Goal: Transaction & Acquisition: Purchase product/service

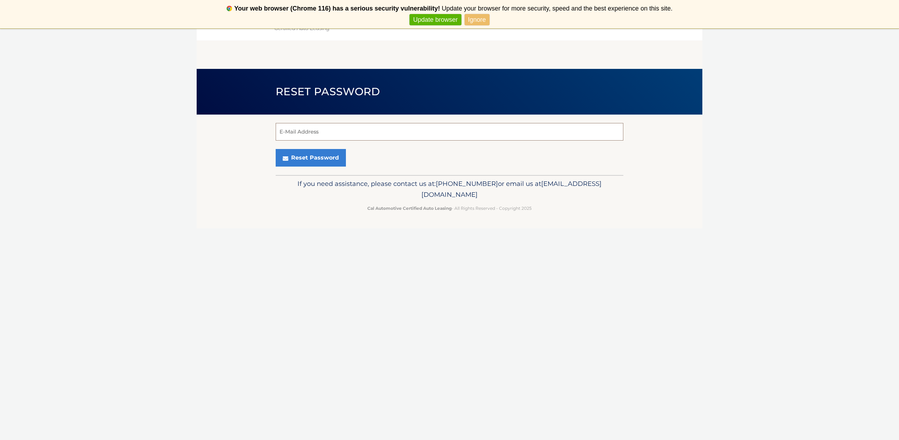
click at [281, 130] on input "E-Mail Address" at bounding box center [450, 132] width 348 height 18
type input "jonman111@msn.com"
click at [327, 159] on button "Reset Password" at bounding box center [311, 158] width 70 height 18
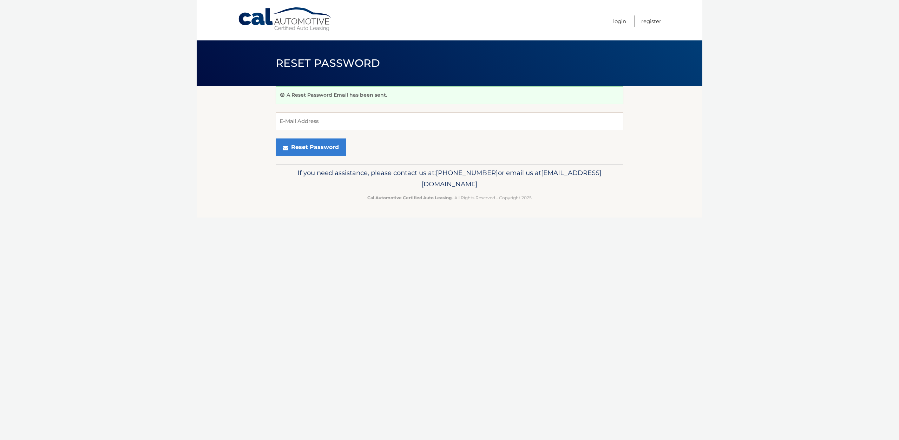
click at [271, 125] on section "A Reset Password Email has been sent. E-Mail Address Reset Password" at bounding box center [450, 125] width 506 height 78
click at [293, 120] on input "E-Mail Address" at bounding box center [450, 121] width 348 height 18
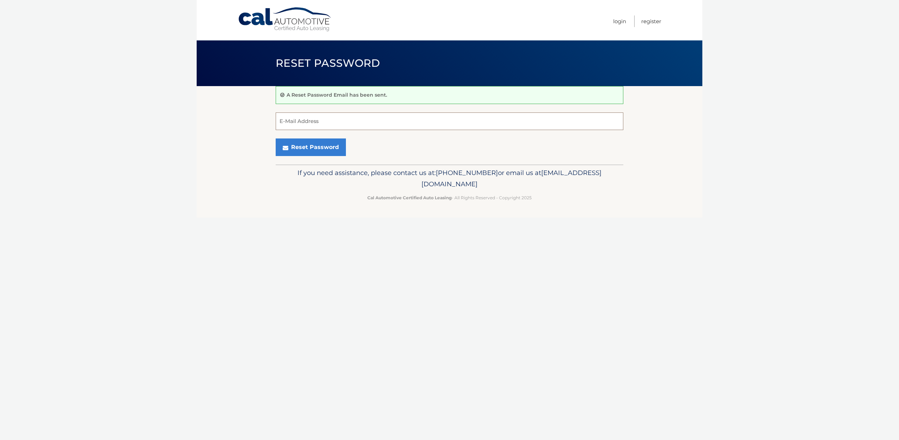
click at [293, 120] on input "E-Mail Address" at bounding box center [450, 121] width 348 height 18
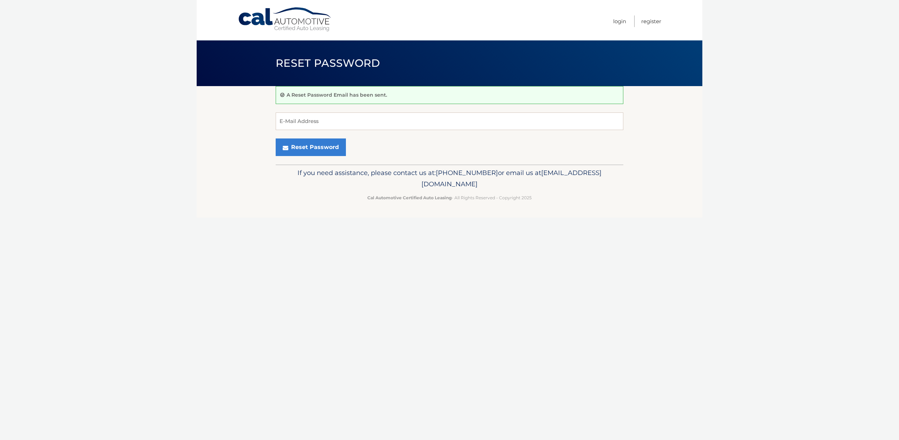
click at [235, 153] on section "A Reset Password Email has been sent. E-Mail Address Reset Password" at bounding box center [450, 125] width 506 height 78
click at [281, 149] on button "Reset Password" at bounding box center [311, 147] width 70 height 18
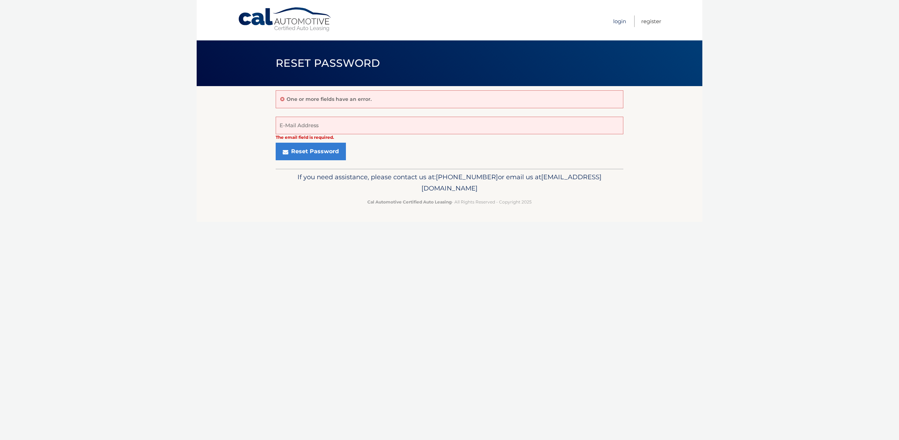
click at [615, 20] on link "Login" at bounding box center [619, 21] width 13 height 12
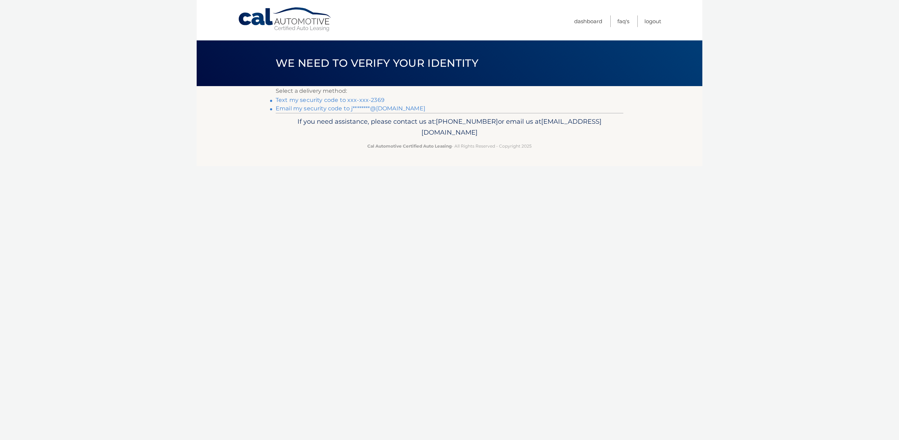
click at [298, 108] on link "Email my security code to j********@msn.com" at bounding box center [351, 108] width 150 height 7
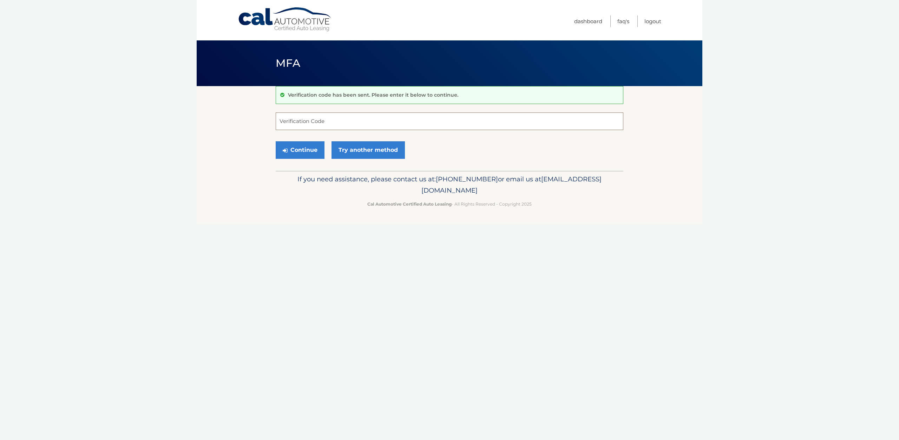
click at [283, 119] on input "Verification Code" at bounding box center [450, 121] width 348 height 18
click at [283, 119] on input "29" at bounding box center [450, 121] width 348 height 18
type input "529"
click at [283, 119] on input "529" at bounding box center [450, 121] width 348 height 18
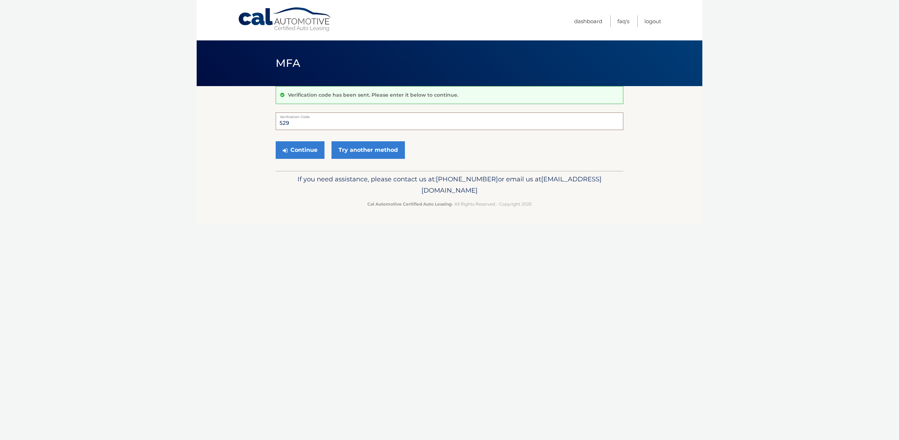
click at [283, 119] on input "529" at bounding box center [450, 121] width 348 height 18
click at [283, 119] on input "Verification Code" at bounding box center [450, 121] width 348 height 18
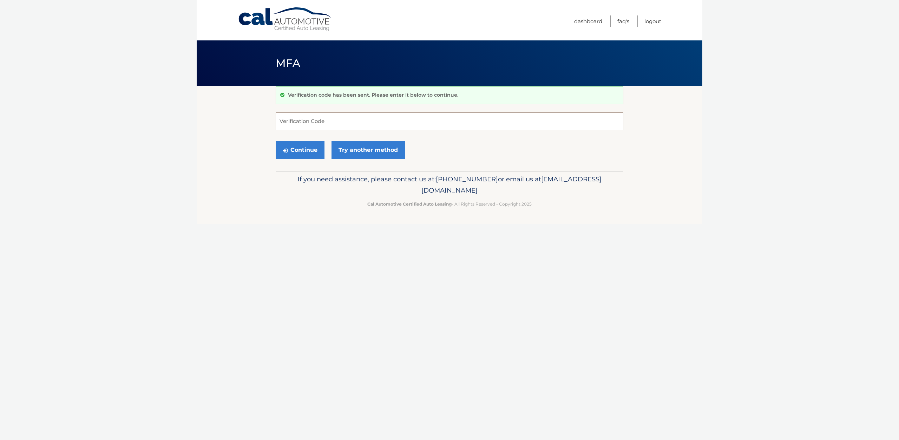
click at [283, 119] on input "Verification Code" at bounding box center [450, 121] width 348 height 18
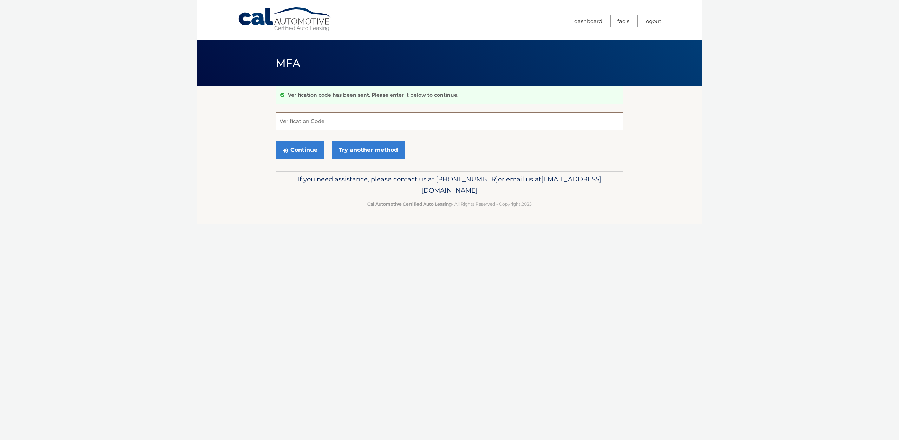
click at [283, 119] on input "Verification Code" at bounding box center [450, 121] width 348 height 18
click at [283, 119] on input "2" at bounding box center [450, 121] width 348 height 18
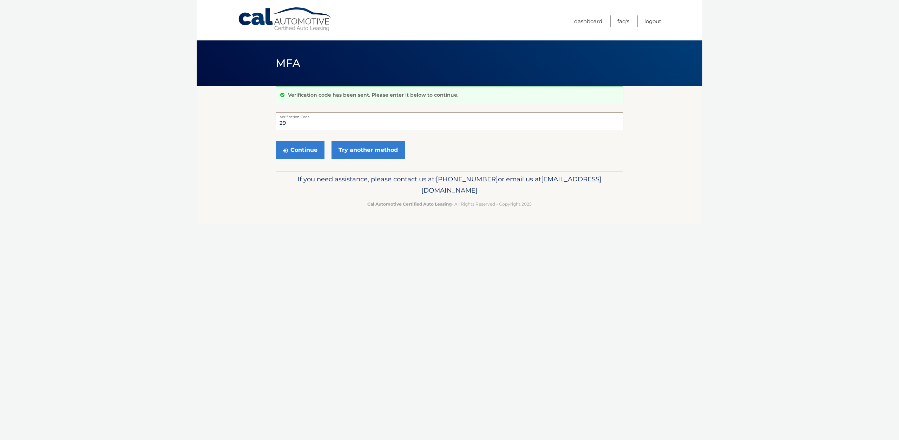
click at [283, 119] on input "29" at bounding box center [450, 121] width 348 height 18
click at [283, 119] on input "500" at bounding box center [450, 121] width 348 height 18
click at [283, 119] on input "1" at bounding box center [450, 121] width 348 height 18
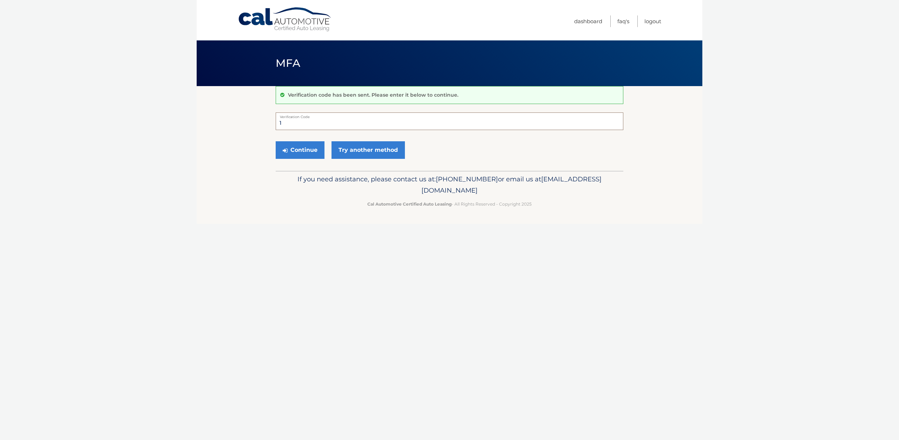
click at [283, 119] on input "1" at bounding box center [450, 121] width 348 height 18
click at [283, 119] on input "295" at bounding box center [450, 121] width 348 height 18
drag, startPoint x: 283, startPoint y: 119, endPoint x: 308, endPoint y: 150, distance: 39.8
click at [308, 150] on form "295001 Verification Code Continue Try another method" at bounding box center [450, 137] width 348 height 50
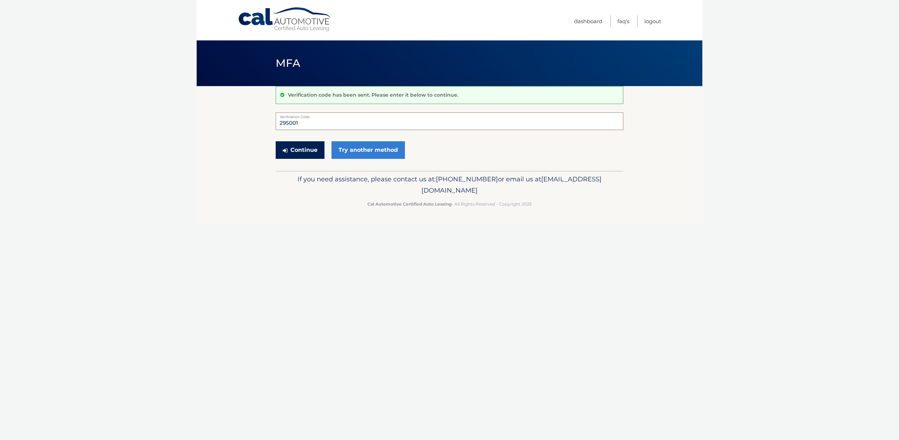
type input "295001"
click at [308, 150] on button "Continue" at bounding box center [300, 150] width 49 height 18
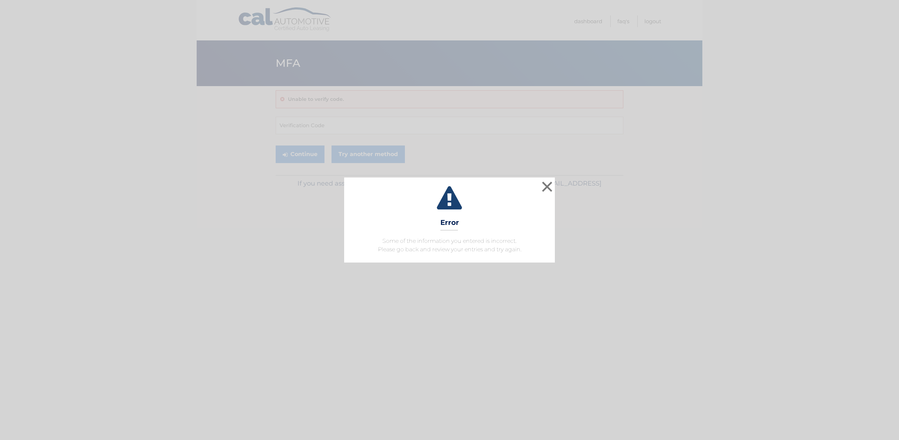
click at [308, 150] on div "× Error Some of the information you entered is incorrect. Please go back and re…" at bounding box center [449, 220] width 899 height 440
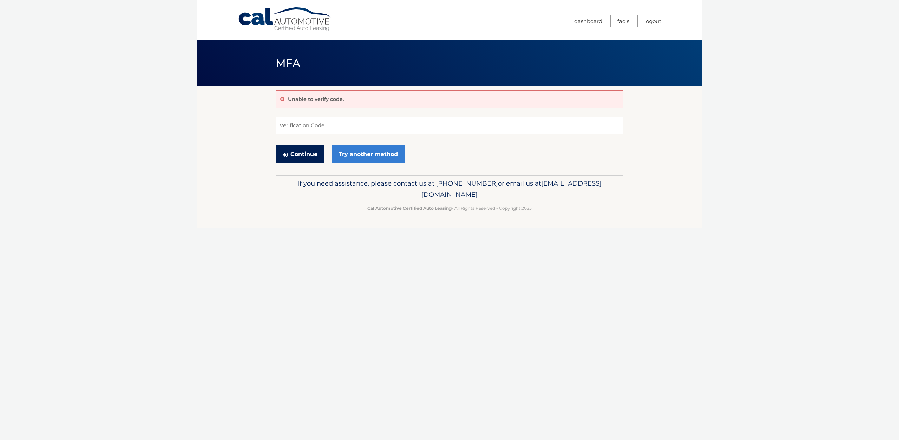
click at [308, 150] on button "Continue" at bounding box center [300, 154] width 49 height 18
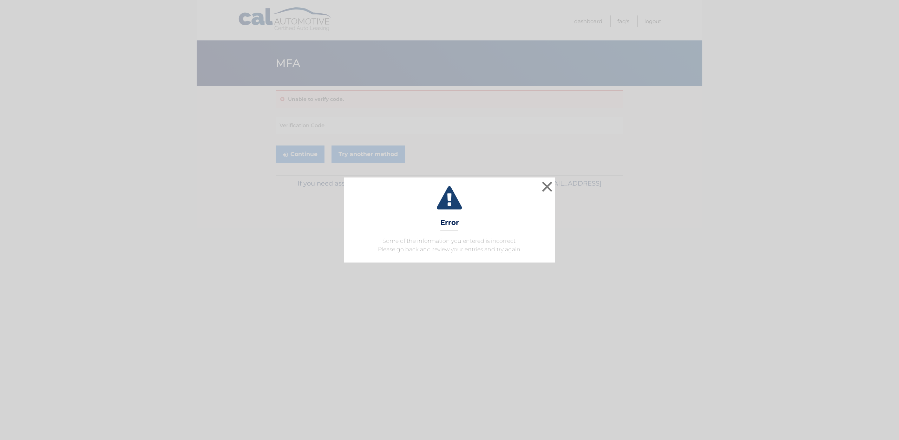
click at [259, 100] on div "× Error Some of the information you entered is incorrect. Please go back and re…" at bounding box center [449, 220] width 899 height 440
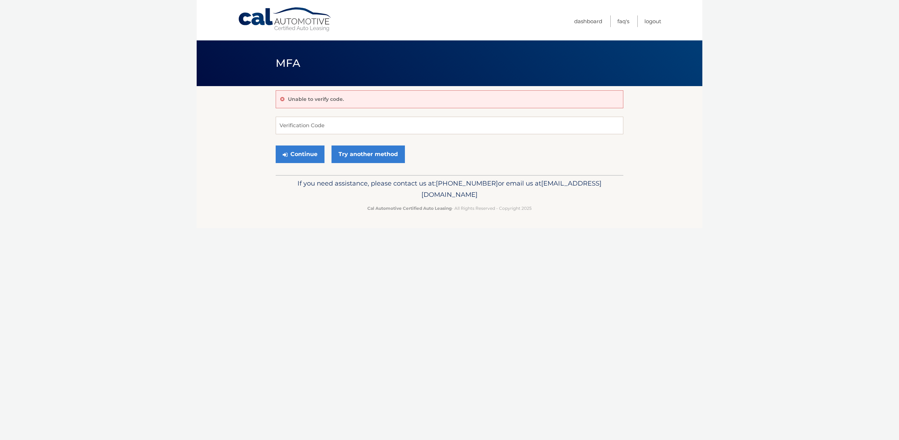
click at [312, 110] on div "Unable to verify code. Verification Code Continue Try another method" at bounding box center [450, 130] width 348 height 89
drag, startPoint x: 298, startPoint y: 119, endPoint x: 280, endPoint y: 119, distance: 18.3
click at [280, 119] on input "Verification Code" at bounding box center [450, 126] width 348 height 18
click at [282, 125] on input "Verification Code" at bounding box center [450, 126] width 348 height 18
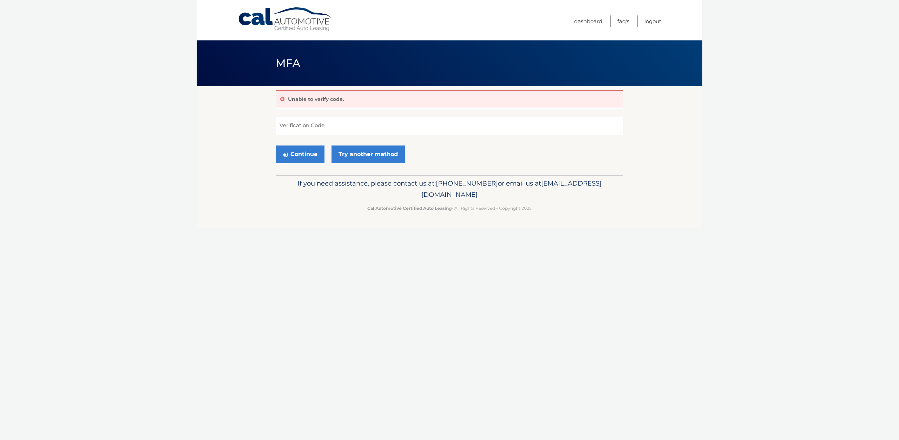
click at [282, 125] on input "Verification Code" at bounding box center [450, 126] width 348 height 18
click at [282, 125] on input "29" at bounding box center [450, 126] width 348 height 18
click at [282, 125] on input "259" at bounding box center [450, 126] width 348 height 18
type input "20059"
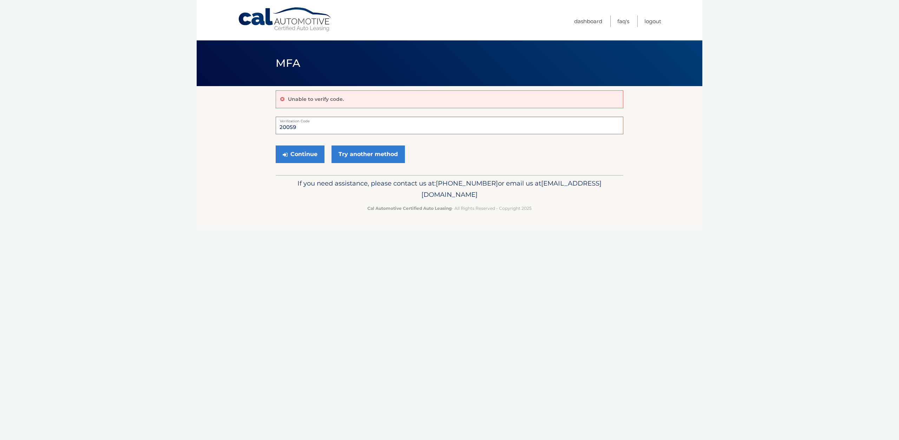
click at [282, 125] on input "20059" at bounding box center [450, 126] width 348 height 18
click at [282, 125] on input "Verification Code" at bounding box center [450, 126] width 348 height 18
drag, startPoint x: 282, startPoint y: 125, endPoint x: 289, endPoint y: 136, distance: 12.3
click at [289, 136] on form "295001 Verification Code Continue Try another method" at bounding box center [450, 142] width 348 height 50
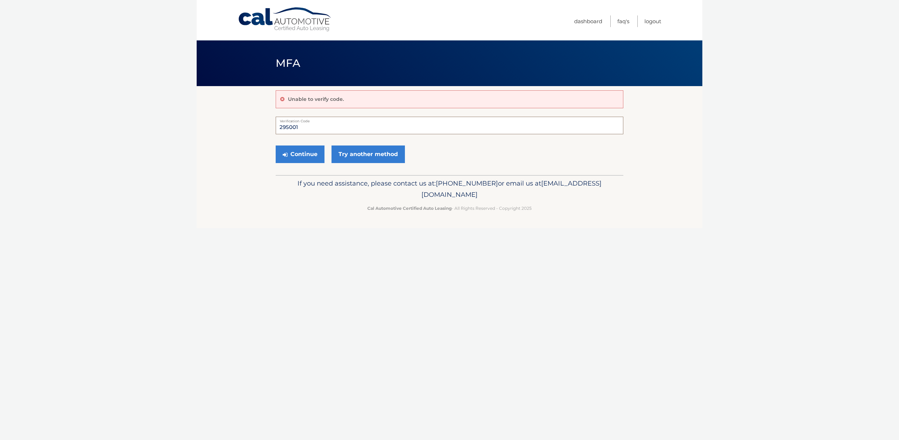
type input "295001"
click at [289, 136] on form "295001 Verification Code Continue Try another method" at bounding box center [450, 142] width 348 height 50
drag, startPoint x: 289, startPoint y: 136, endPoint x: 293, endPoint y: 137, distance: 4.4
click at [293, 137] on form "295001 Verification Code Continue Try another method" at bounding box center [450, 142] width 348 height 50
drag, startPoint x: 293, startPoint y: 137, endPoint x: 300, endPoint y: 154, distance: 18.4
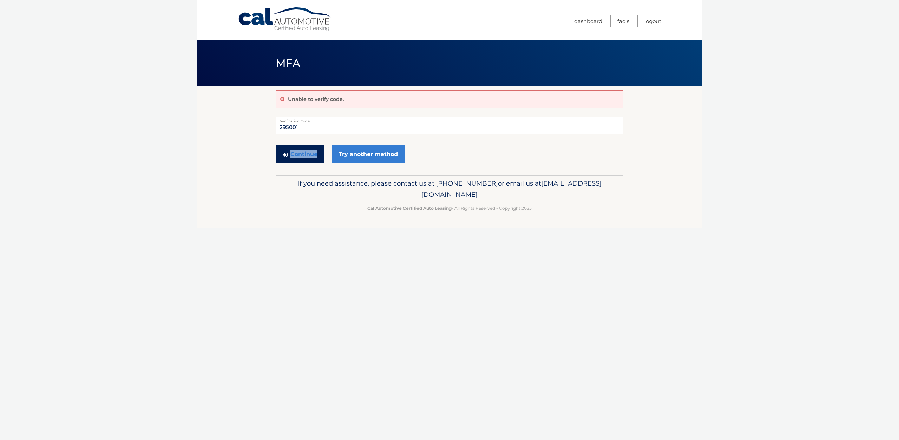
click at [300, 154] on form "295001 Verification Code Continue Try another method" at bounding box center [450, 142] width 348 height 50
click at [300, 154] on button "Continue" at bounding box center [300, 154] width 49 height 18
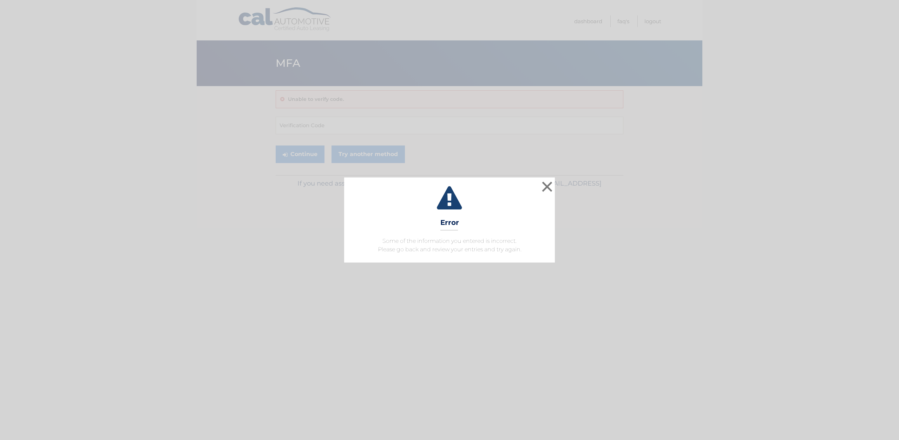
click at [523, 176] on div "× Error Some of the information you entered is incorrect. Please go back and re…" at bounding box center [449, 220] width 899 height 440
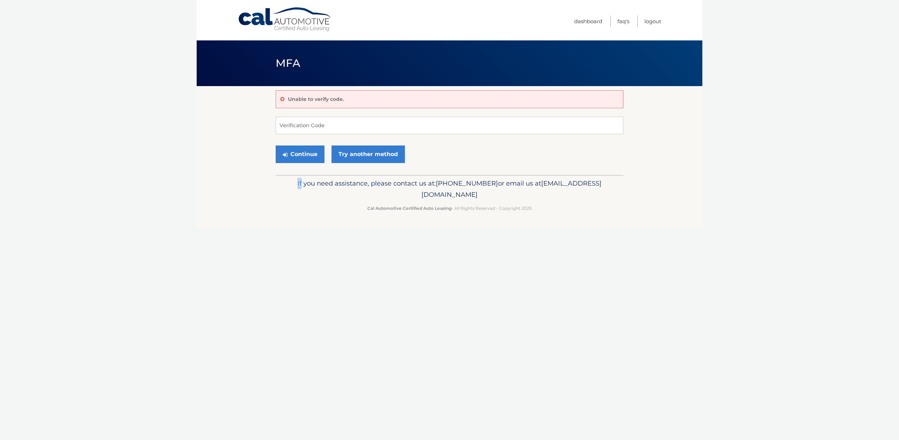
click at [523, 176] on div "If you need assistance, please contact us at: 609-807-3200 or email us at Custo…" at bounding box center [450, 194] width 348 height 39
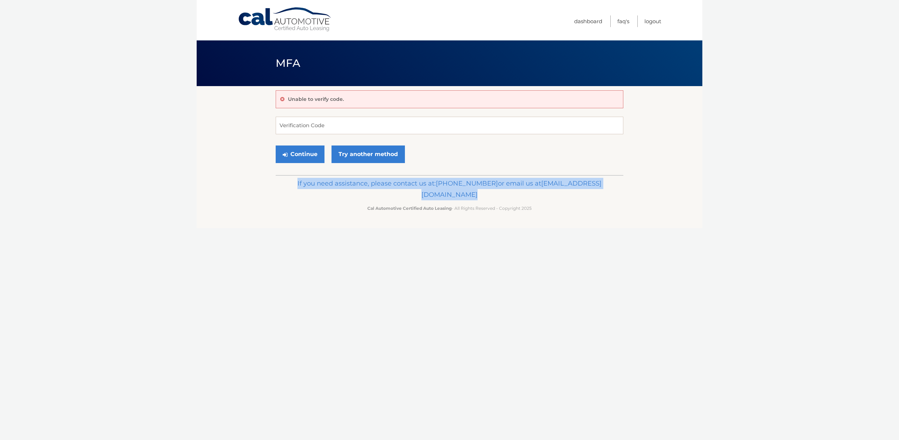
click at [523, 176] on div "If you need assistance, please contact us at: 609-807-3200 or email us at Custo…" at bounding box center [450, 194] width 348 height 39
click at [521, 176] on div "If you need assistance, please contact us at: 609-807-3200 or email us at Custo…" at bounding box center [450, 194] width 348 height 39
click at [390, 163] on div "Continue Try another method" at bounding box center [450, 155] width 348 height 24
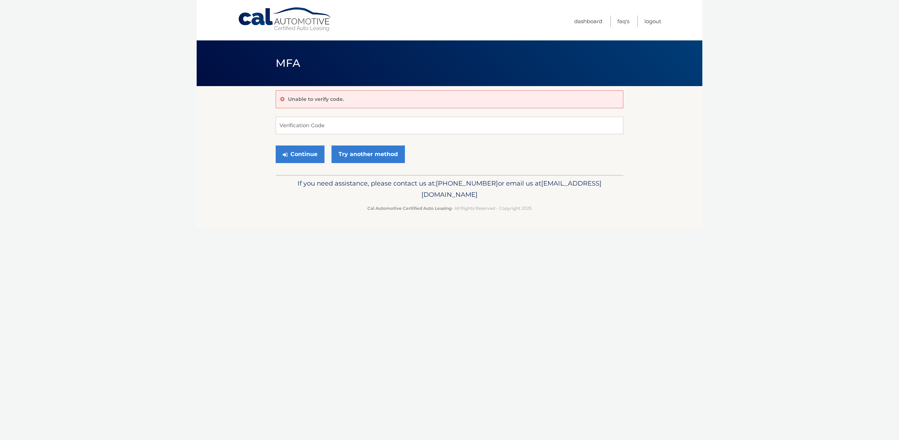
click at [401, 163] on div "Continue Try another method" at bounding box center [450, 155] width 348 height 24
click at [459, 105] on div "Unable to verify code." at bounding box center [450, 99] width 348 height 18
drag, startPoint x: 357, startPoint y: 151, endPoint x: 727, endPoint y: 137, distance: 370.0
click at [727, 137] on body "Cal Automotive Menu Dashboard FAQ's Logout MFA" at bounding box center [449, 220] width 899 height 440
drag, startPoint x: 725, startPoint y: 137, endPoint x: 514, endPoint y: 169, distance: 213.4
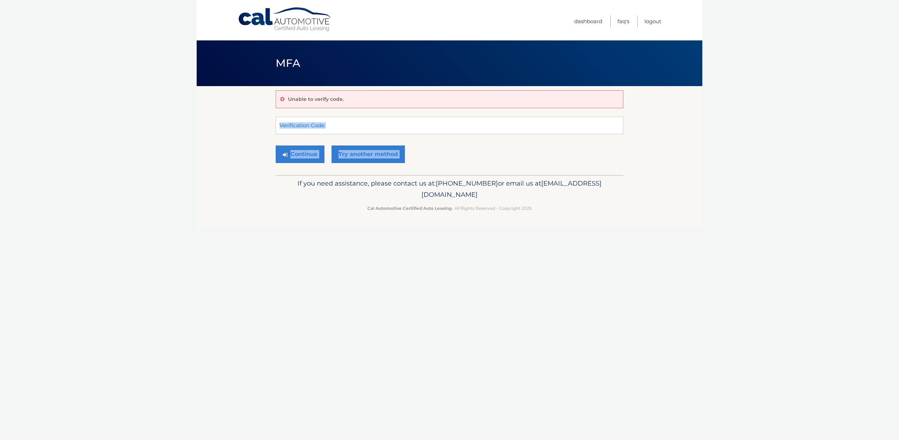
click at [514, 169] on div "Unable to verify code. Verification Code Continue Try another method" at bounding box center [450, 130] width 348 height 89
click at [656, 22] on link "Logout" at bounding box center [652, 21] width 17 height 12
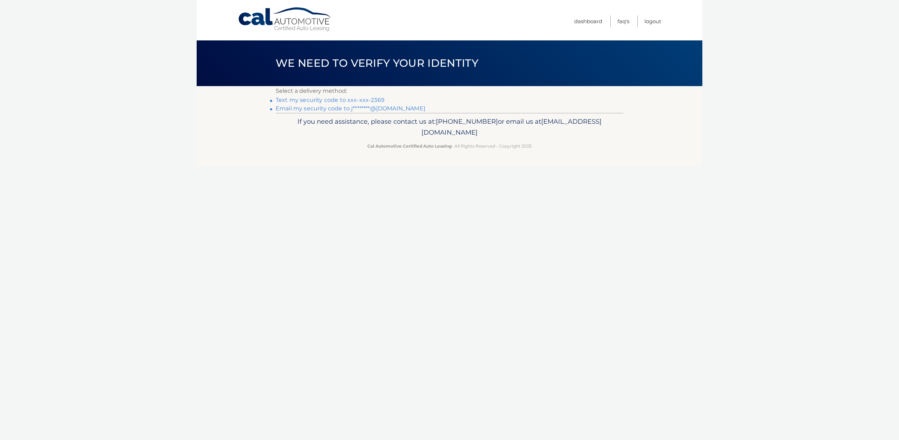
click at [314, 110] on link "Email my security code to j********@[DOMAIN_NAME]" at bounding box center [351, 108] width 150 height 7
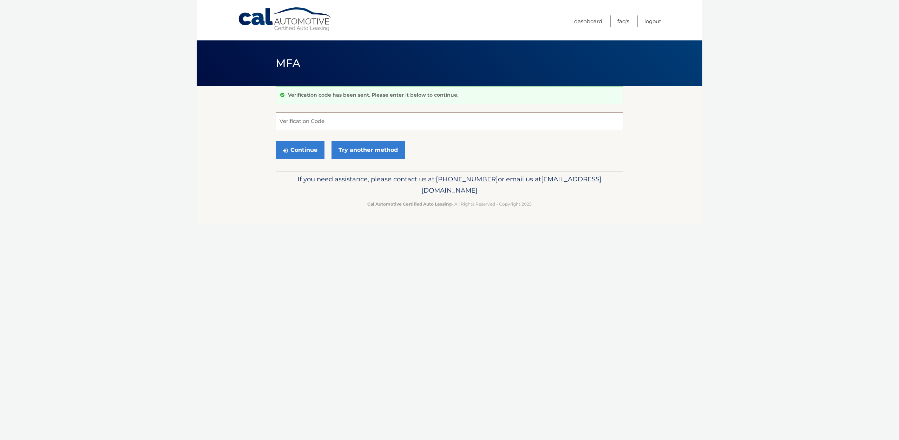
click at [292, 120] on input "Verification Code" at bounding box center [450, 121] width 348 height 18
type input "856795"
click at [297, 153] on button "Continue" at bounding box center [300, 150] width 49 height 18
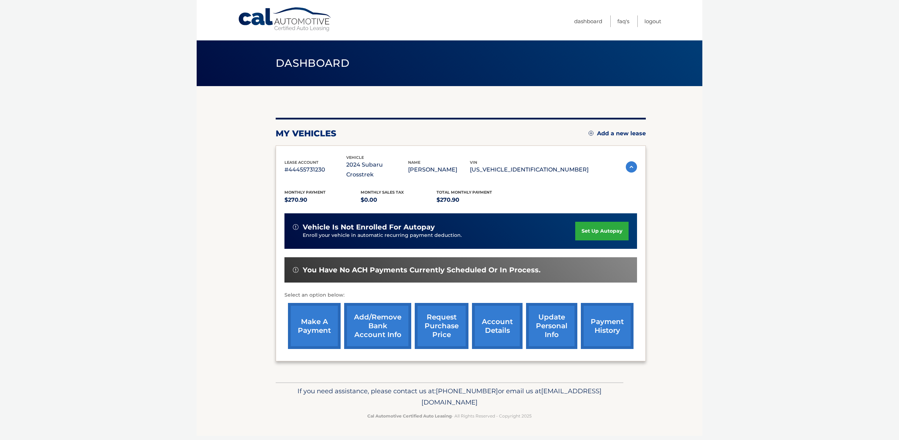
click at [319, 312] on link "make a payment" at bounding box center [314, 326] width 53 height 46
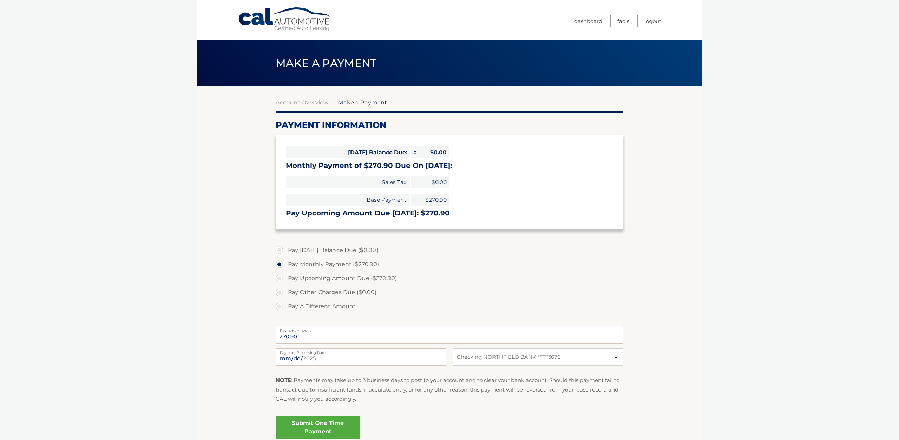
select select "ZjJkODZlMmItZTQwMC00MzU4LTgyOTItNDEzZjVjZTZhYThm"
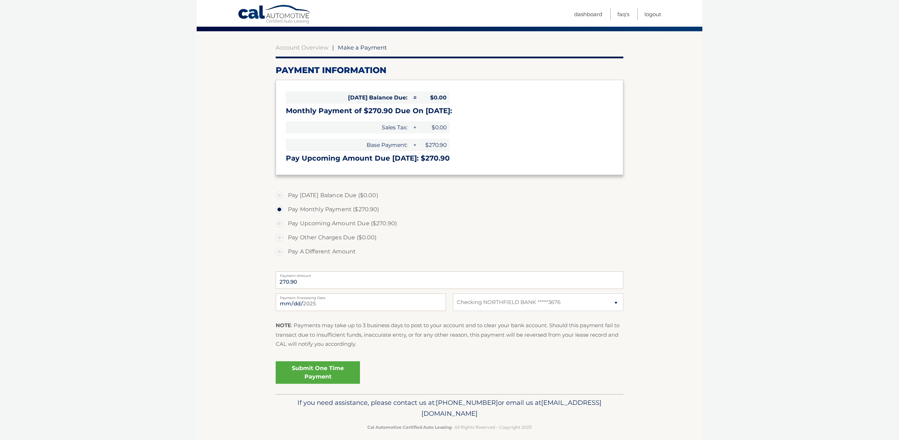
scroll to position [62, 0]
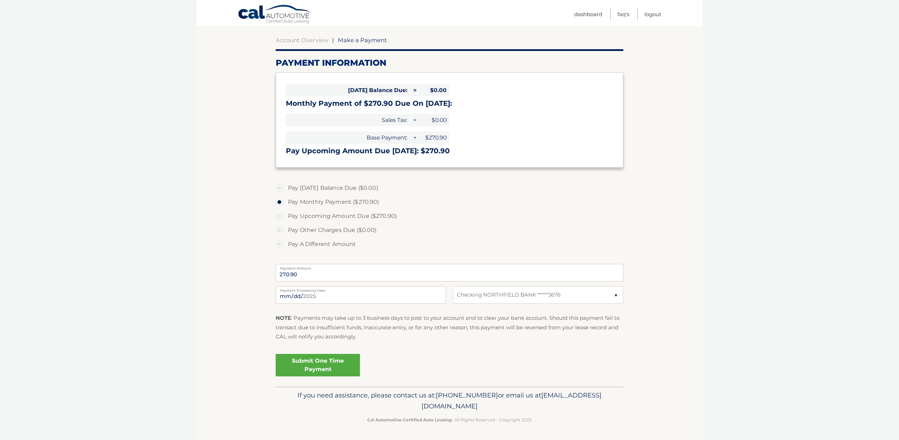
click at [324, 366] on link "Submit One Time Payment" at bounding box center [318, 365] width 84 height 22
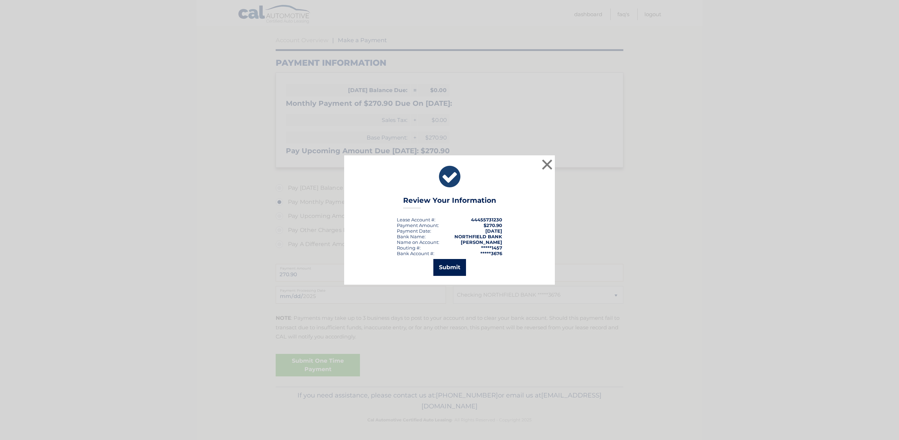
click at [451, 265] on button "Submit" at bounding box center [449, 267] width 33 height 17
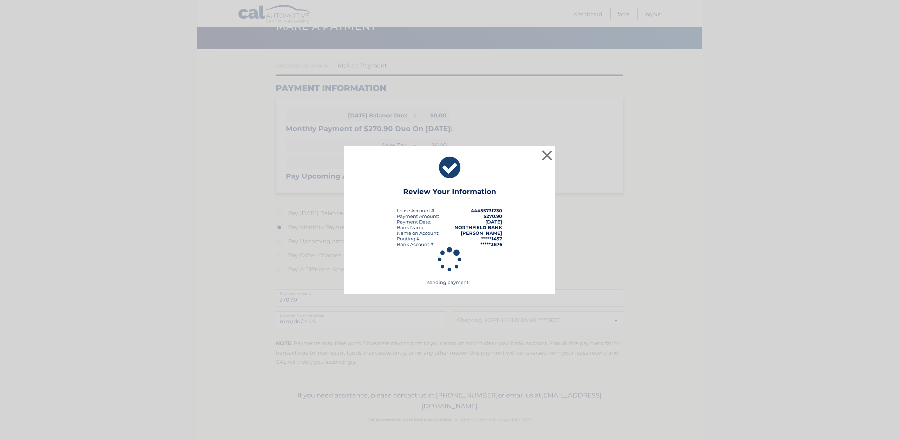
scroll to position [37, 0]
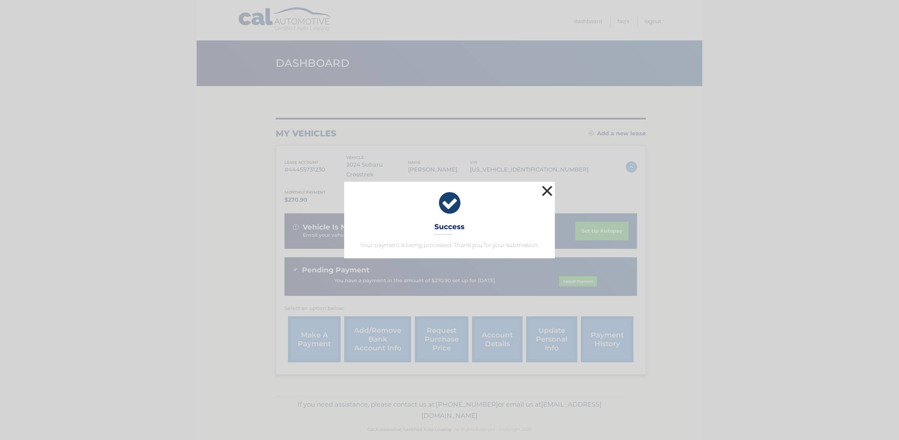
click at [545, 191] on button "×" at bounding box center [547, 191] width 14 height 14
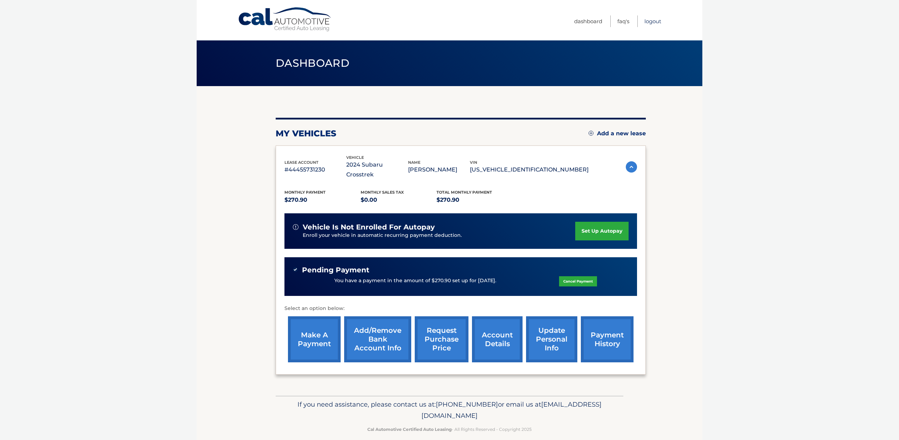
click at [652, 22] on link "Logout" at bounding box center [652, 21] width 17 height 12
